Goal: Task Accomplishment & Management: Manage account settings

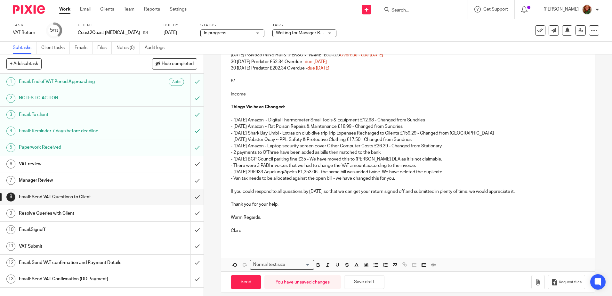
scroll to position [135, 0]
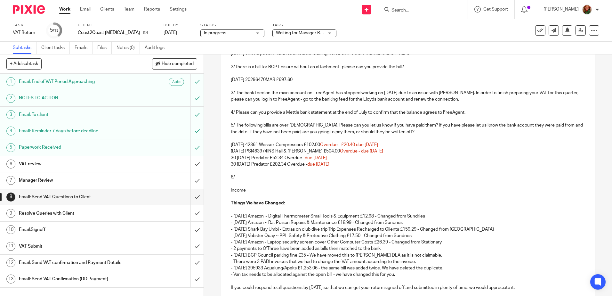
click at [245, 178] on p "6/" at bounding box center [408, 177] width 354 height 6
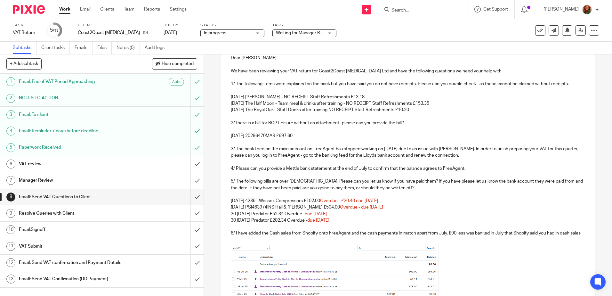
scroll to position [207, 0]
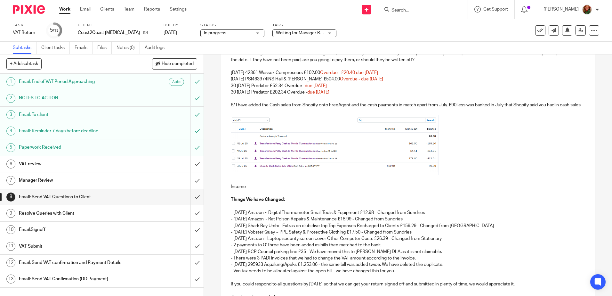
click at [249, 108] on p "6/ I have added the Cash sales from Shopify onto FreeAgent and the cash payment…" at bounding box center [408, 105] width 354 height 6
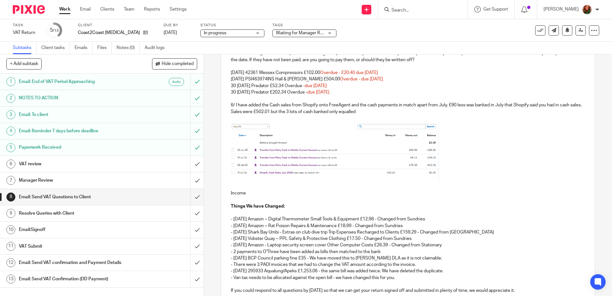
click at [342, 111] on p "6/ I have added the Cash sales from Shopify onto FreeAgent and the cash payment…" at bounding box center [408, 108] width 354 height 13
click at [420, 112] on p "6/ I have added the Cash sales from Shopify onto FreeAgent and the cash payment…" at bounding box center [408, 108] width 354 height 13
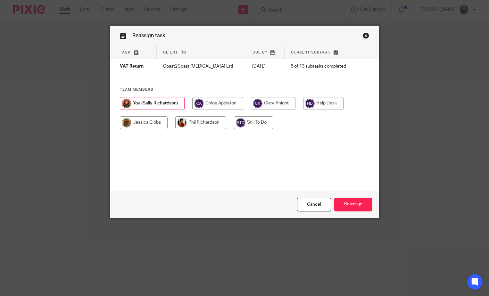
click at [267, 104] on input "radio" at bounding box center [273, 103] width 45 height 13
radio input "true"
click at [347, 207] on input "Reassign" at bounding box center [353, 205] width 38 height 14
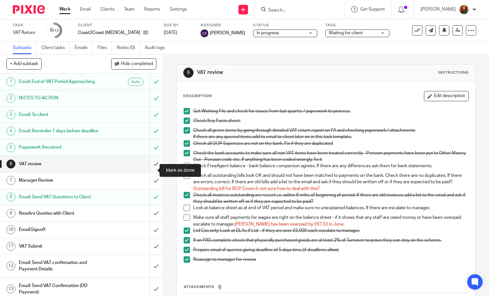
click at [149, 171] on input "submit" at bounding box center [81, 164] width 163 height 16
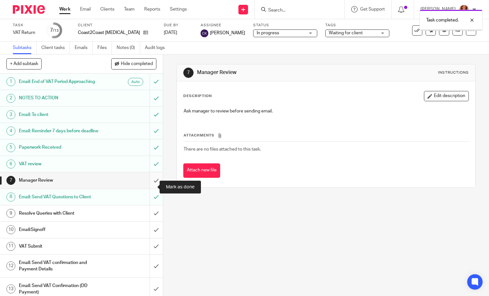
click at [149, 188] on input "submit" at bounding box center [81, 180] width 163 height 16
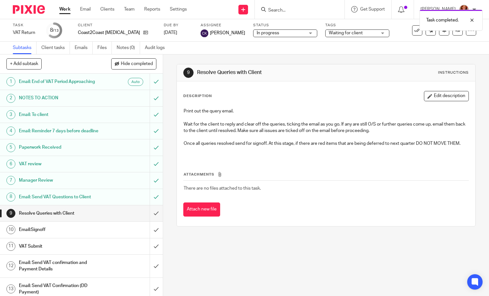
scroll to position [11, 0]
